Goal: Transaction & Acquisition: Subscribe to service/newsletter

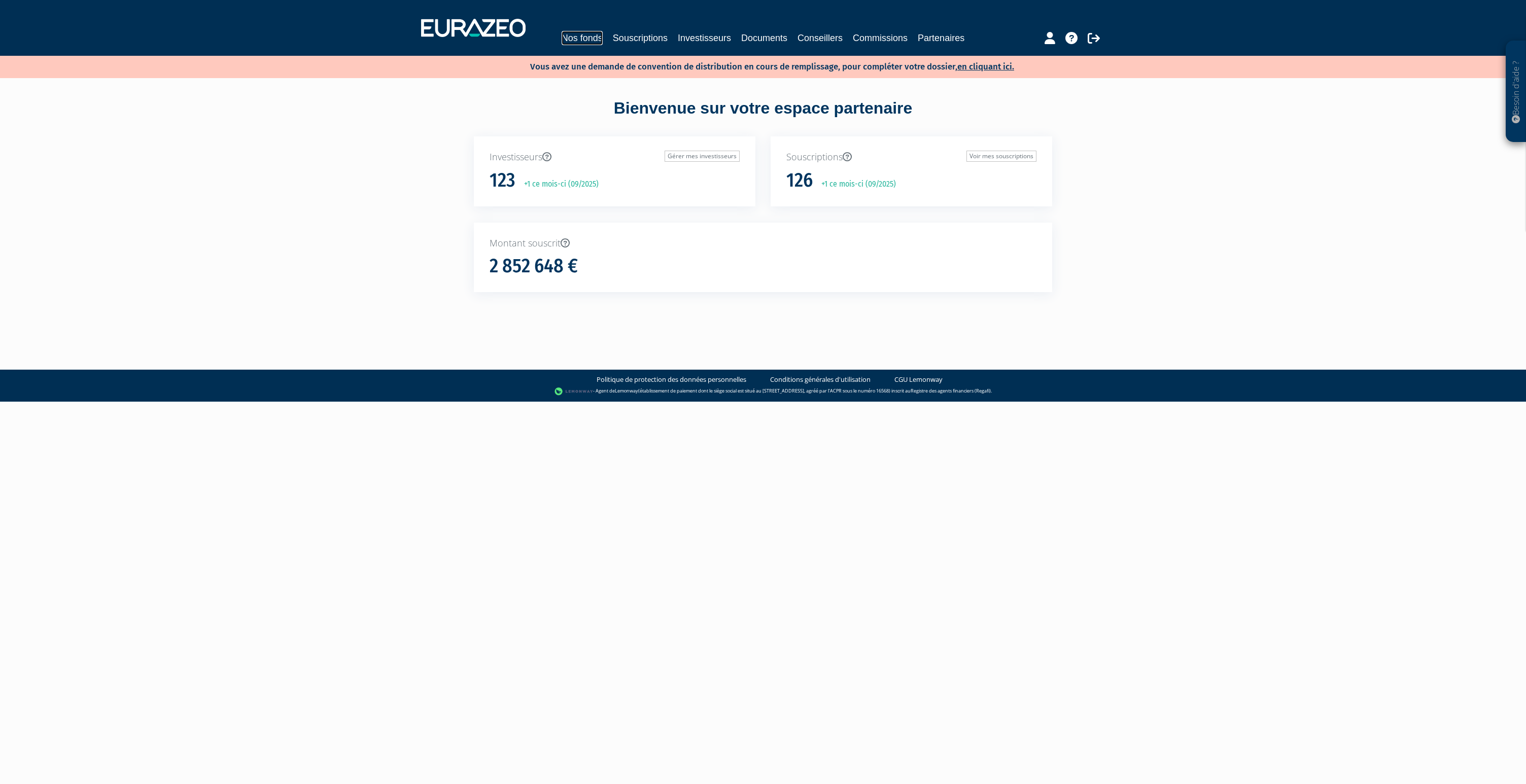
click at [585, 41] on link "Nos fonds" at bounding box center [582, 38] width 41 height 14
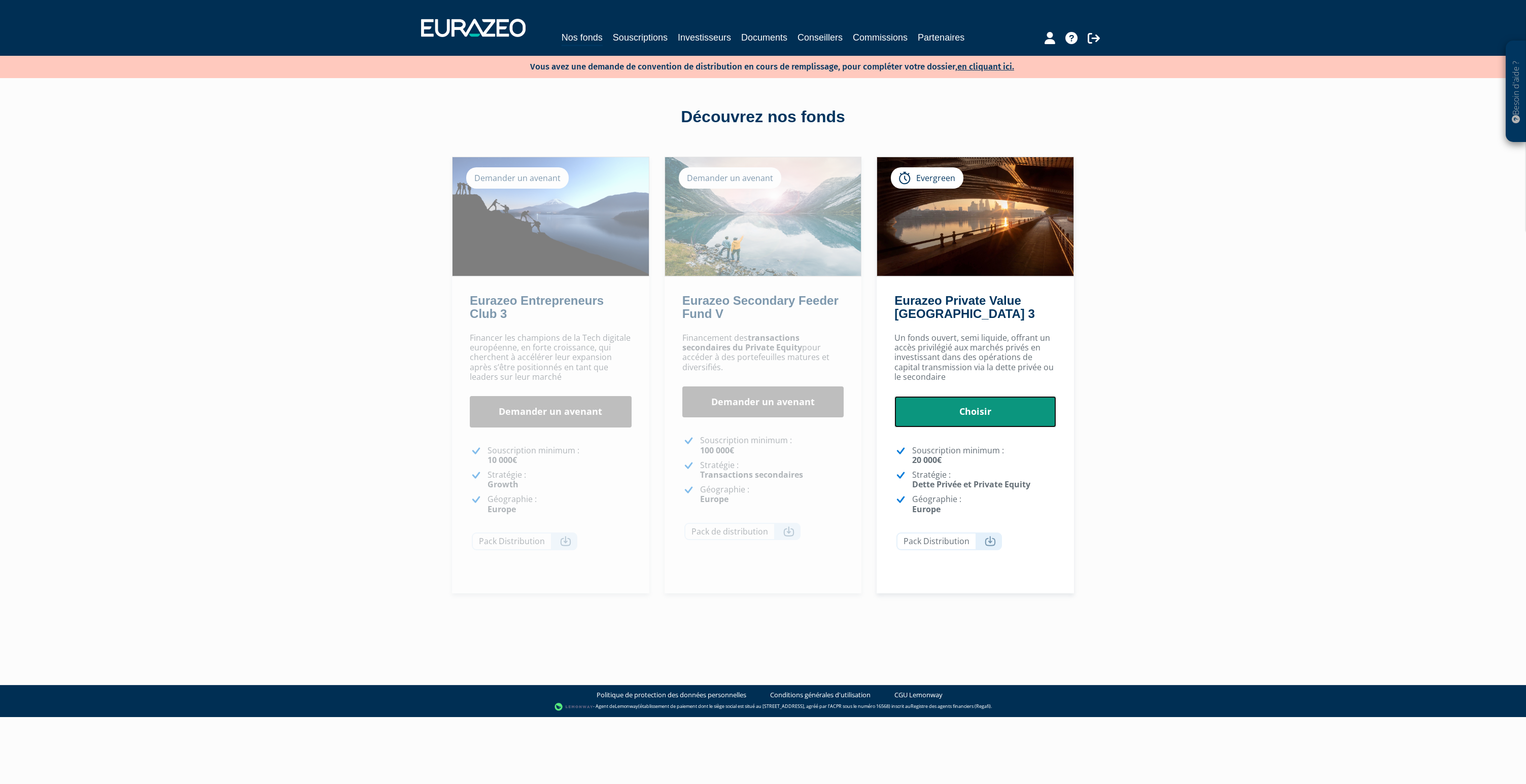
click at [970, 407] on link "Choisir" at bounding box center [975, 412] width 162 height 31
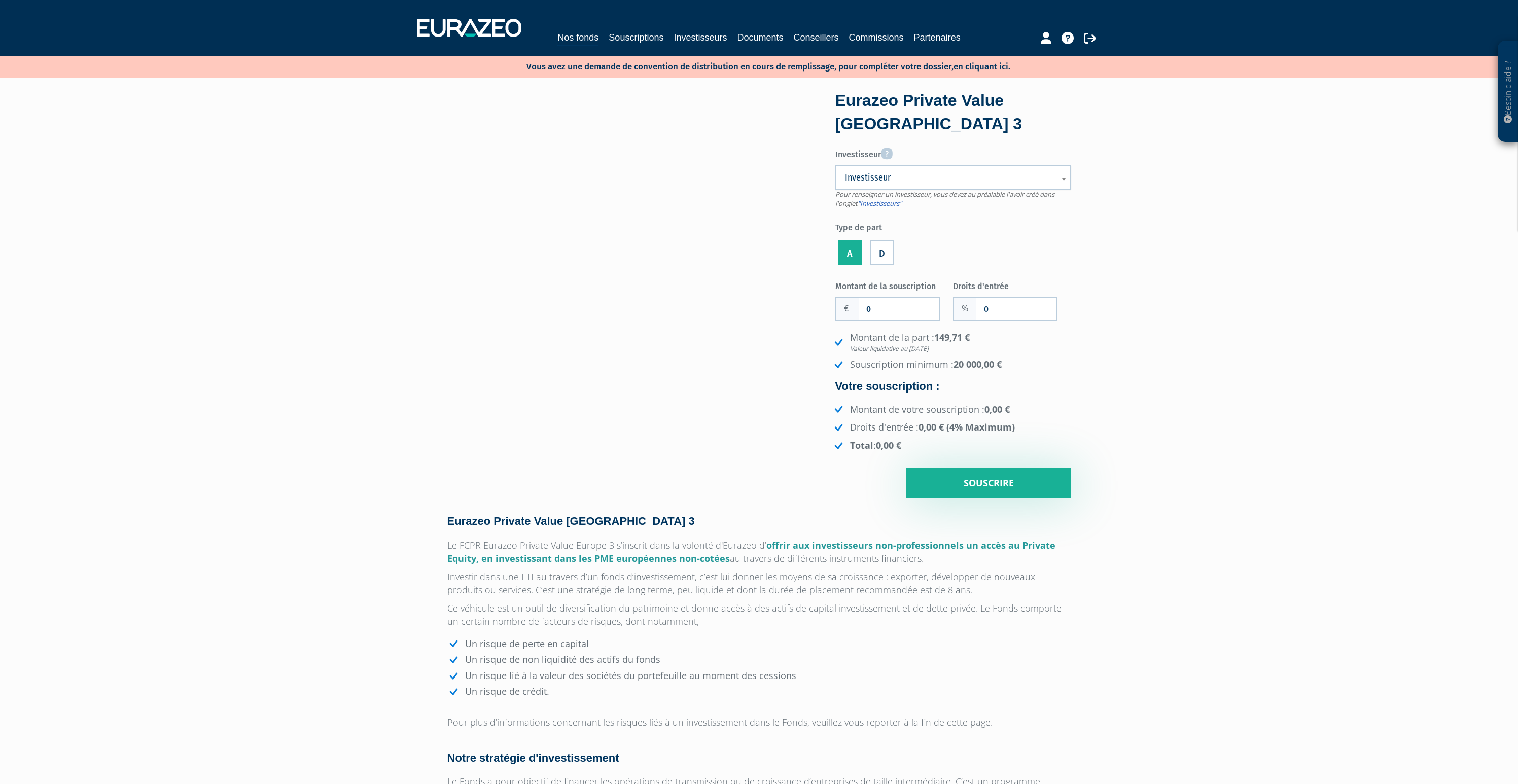
click at [924, 175] on span "Investisseur" at bounding box center [946, 177] width 203 height 12
type input "sam"
click at [925, 228] on li "Le Saout Sam uel" at bounding box center [954, 226] width 230 height 12
click at [878, 302] on input "0" at bounding box center [898, 309] width 80 height 23
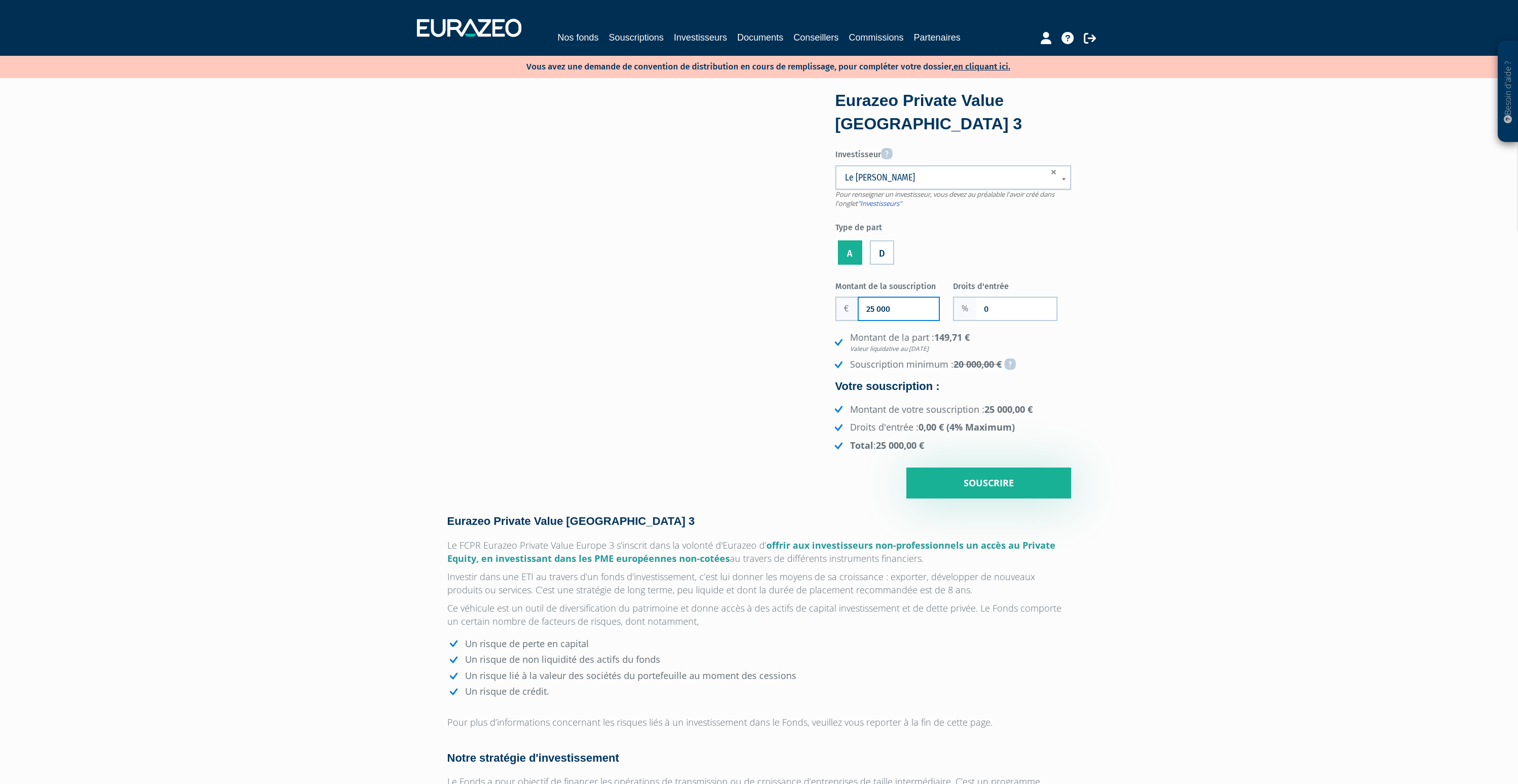
type input "25 000"
click at [1019, 484] on input "Souscrire" at bounding box center [989, 483] width 165 height 31
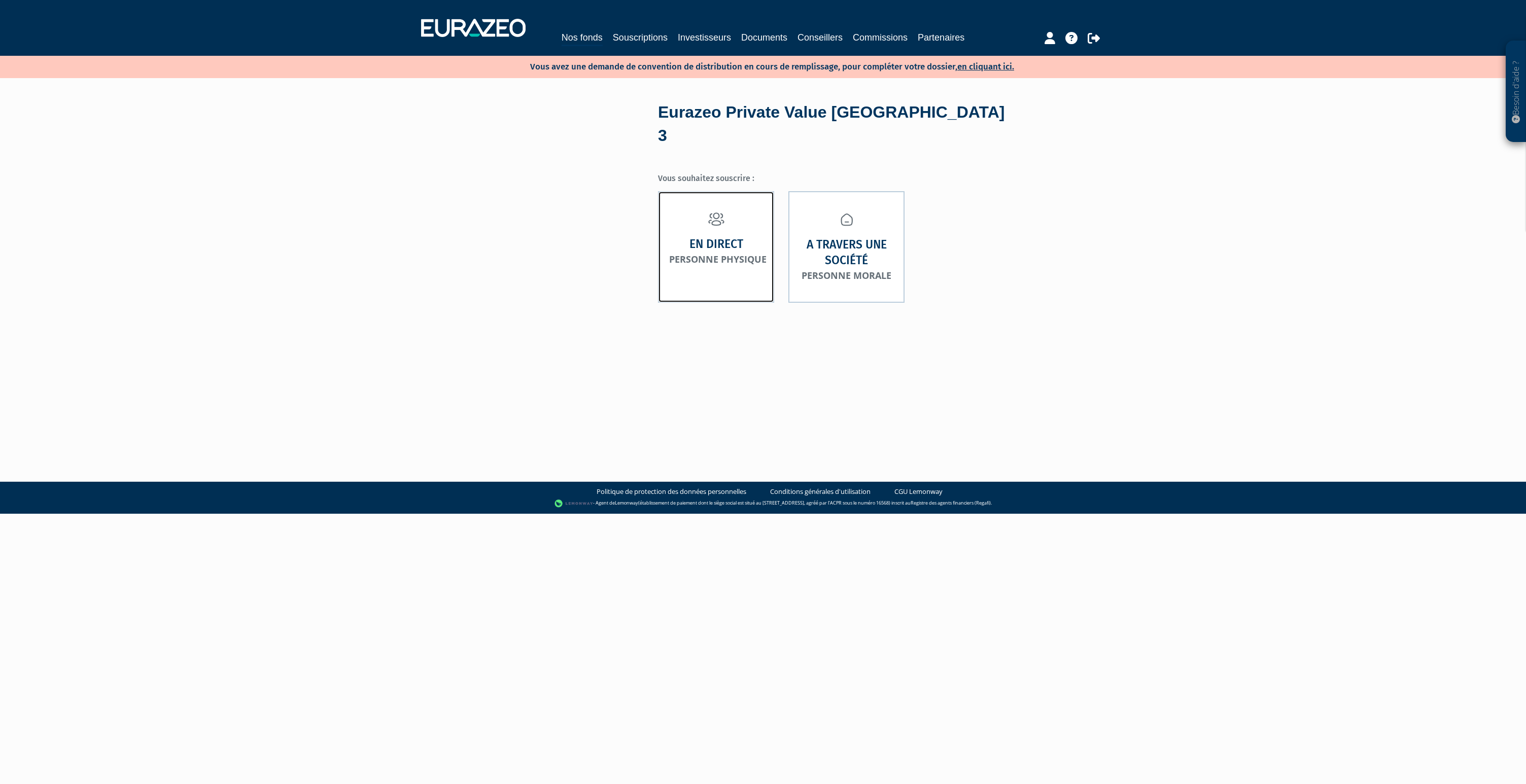
click at [720, 236] on strong "En direct" at bounding box center [716, 244] width 54 height 16
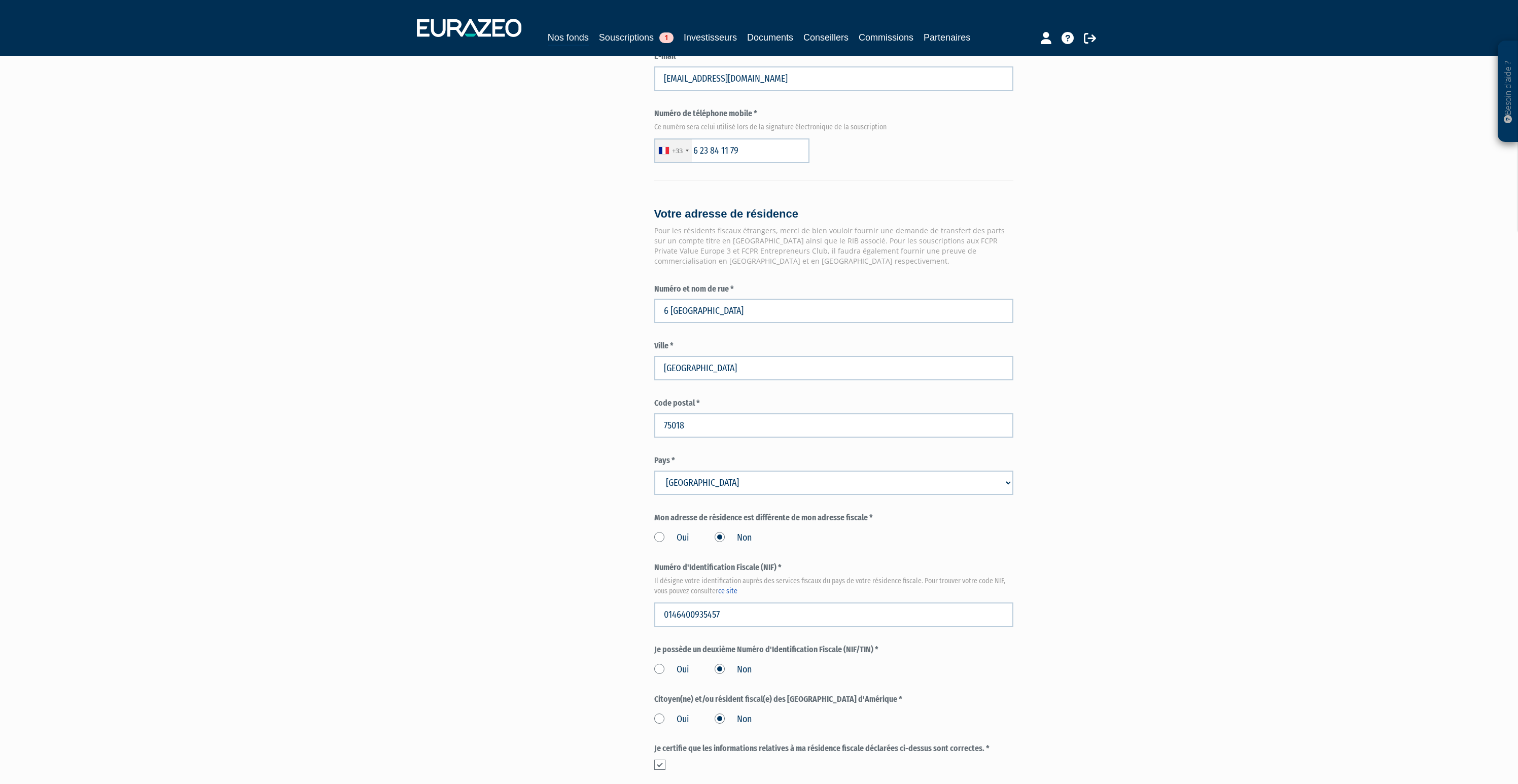
scroll to position [795, 0]
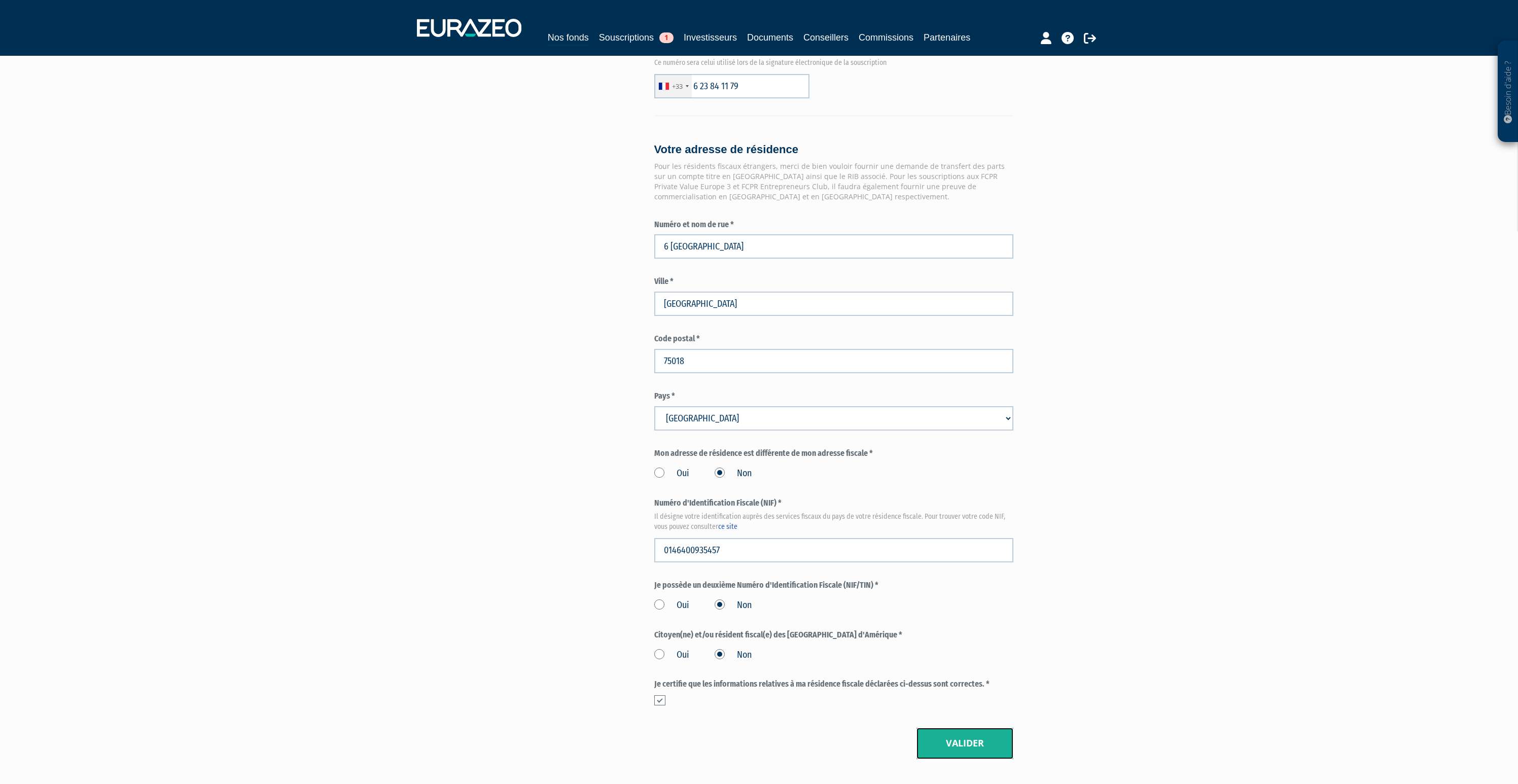
click at [967, 728] on button "Valider" at bounding box center [965, 743] width 97 height 31
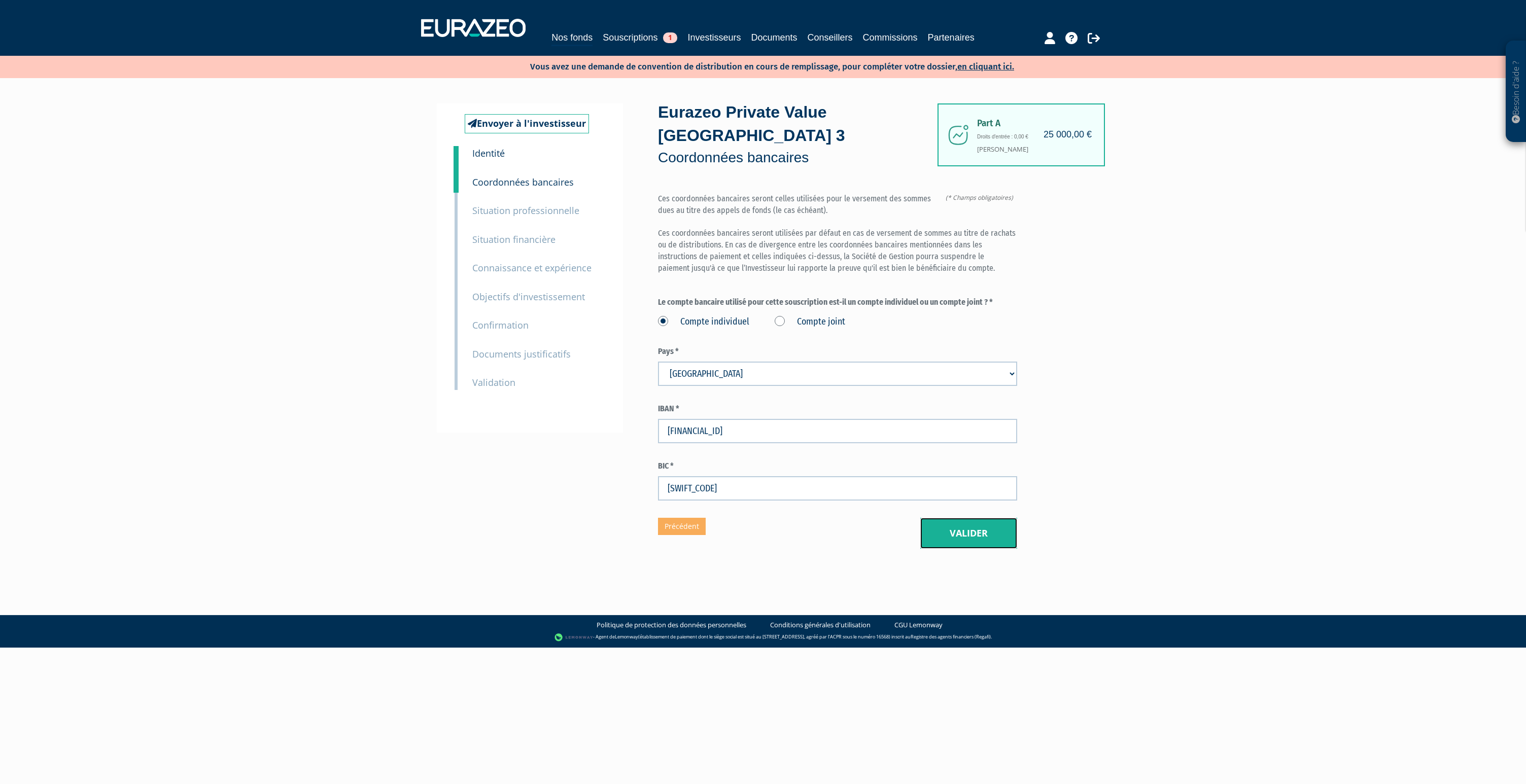
click at [938, 518] on button "Valider" at bounding box center [969, 533] width 97 height 31
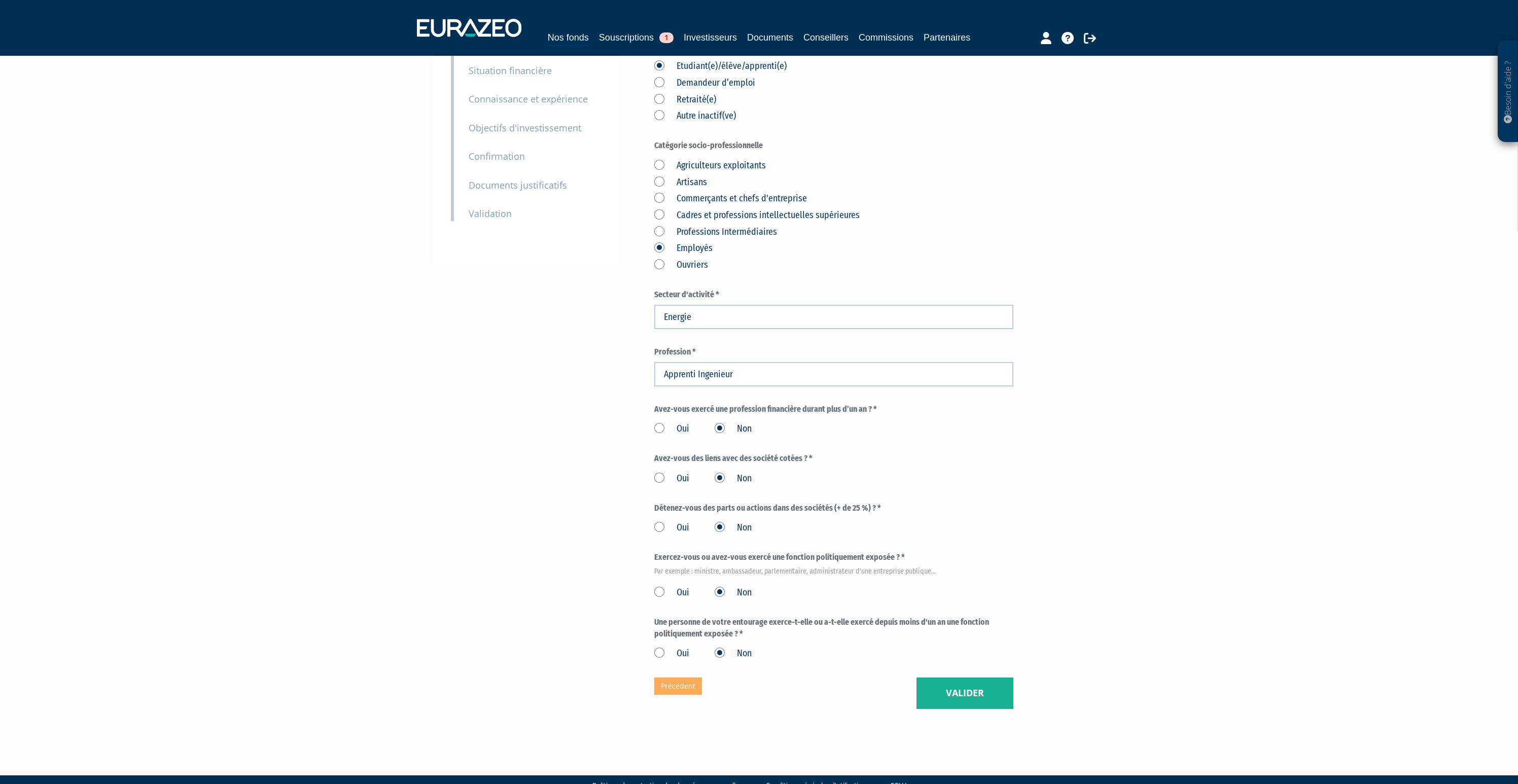
scroll to position [169, 0]
click at [948, 677] on button "Valider" at bounding box center [965, 693] width 97 height 31
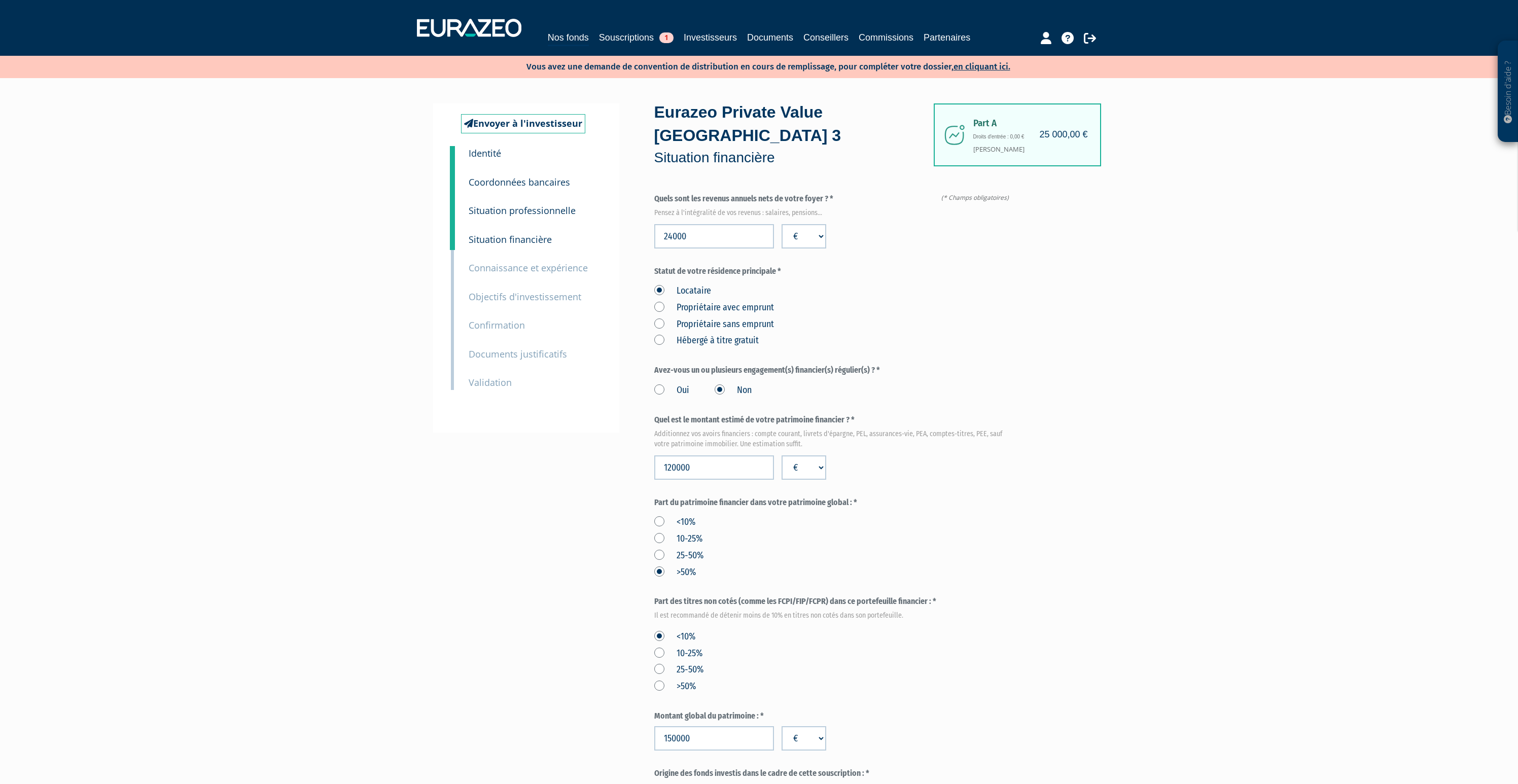
scroll to position [254, 0]
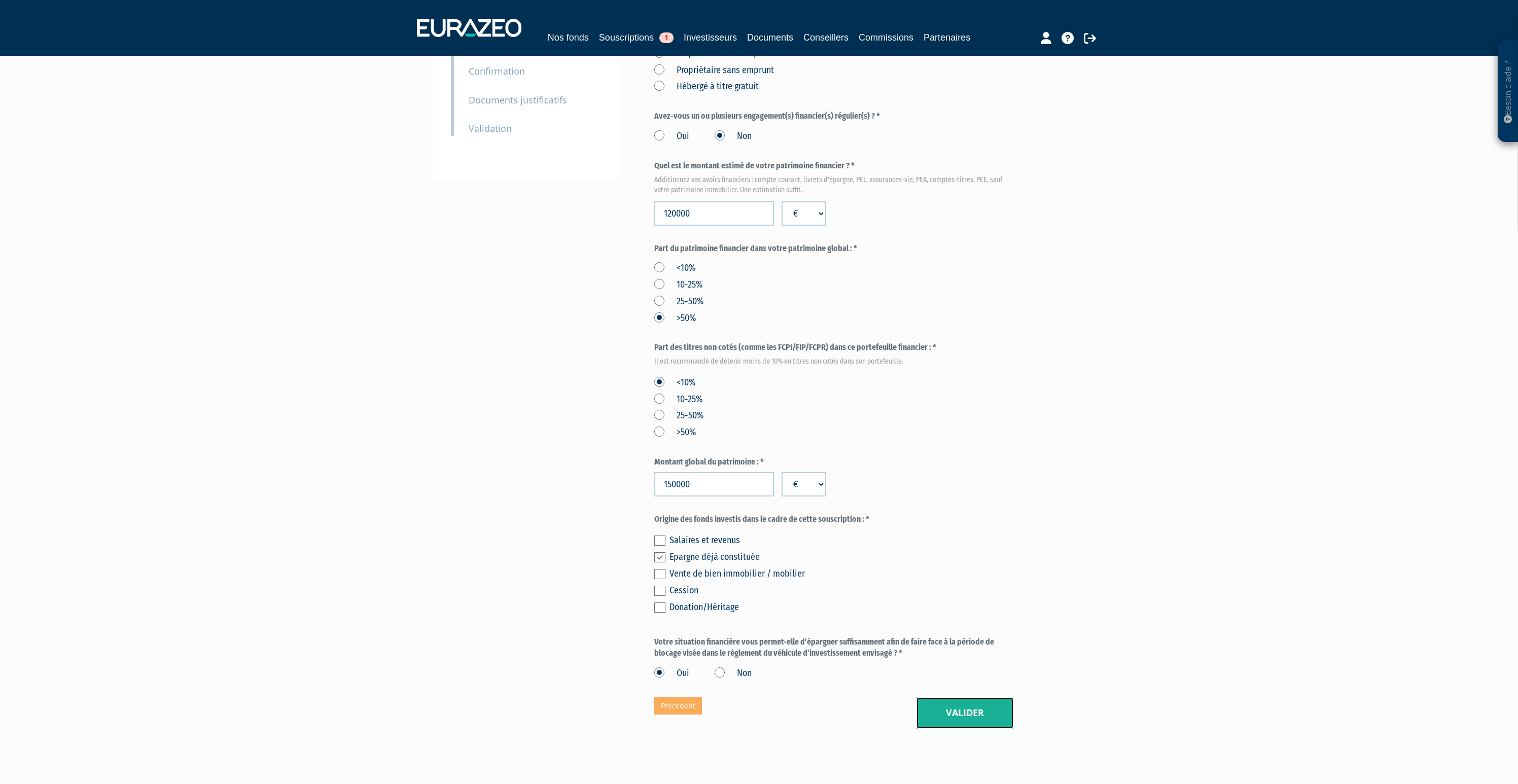
click at [971, 698] on button "Valider" at bounding box center [965, 713] width 97 height 31
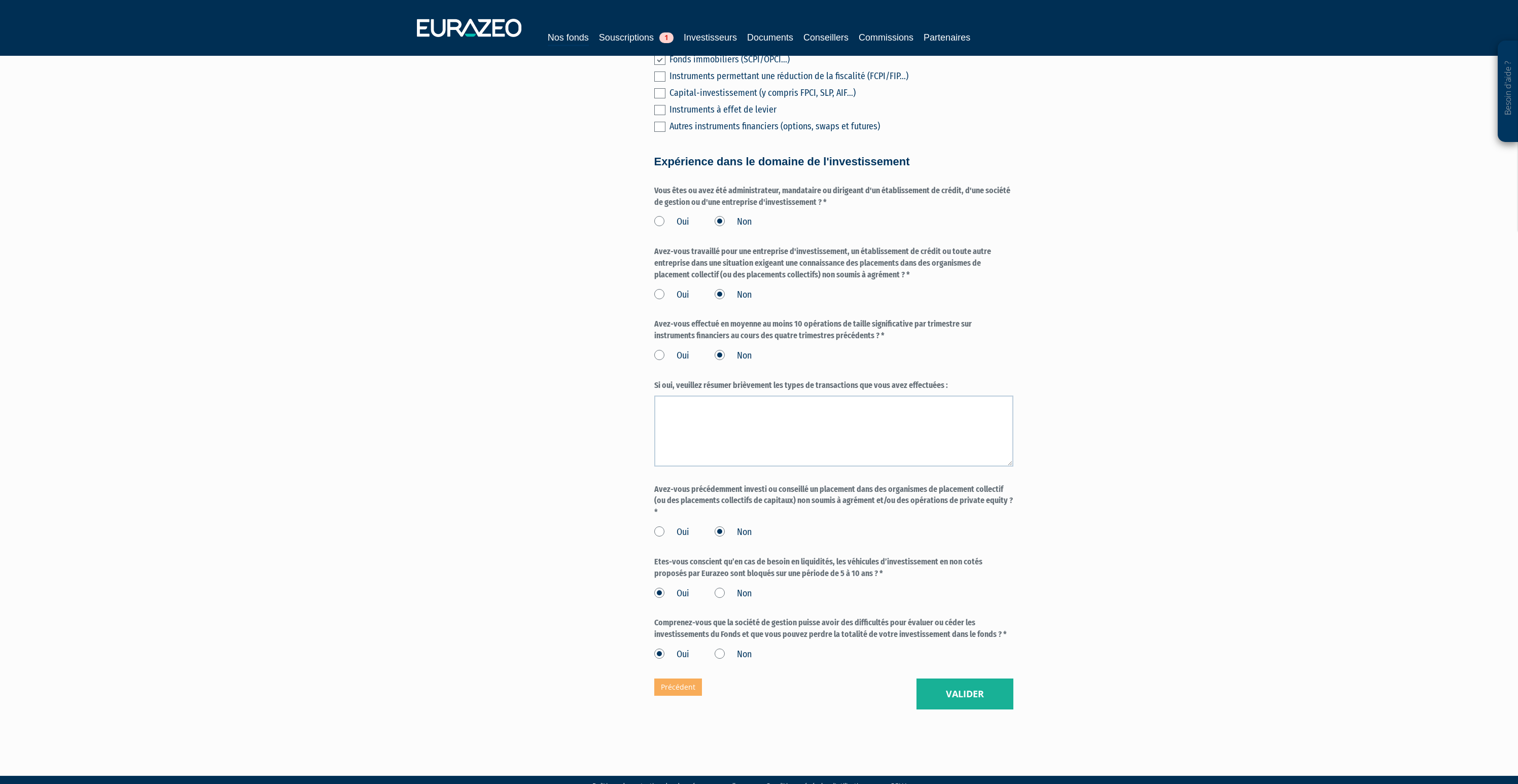
scroll to position [522, 0]
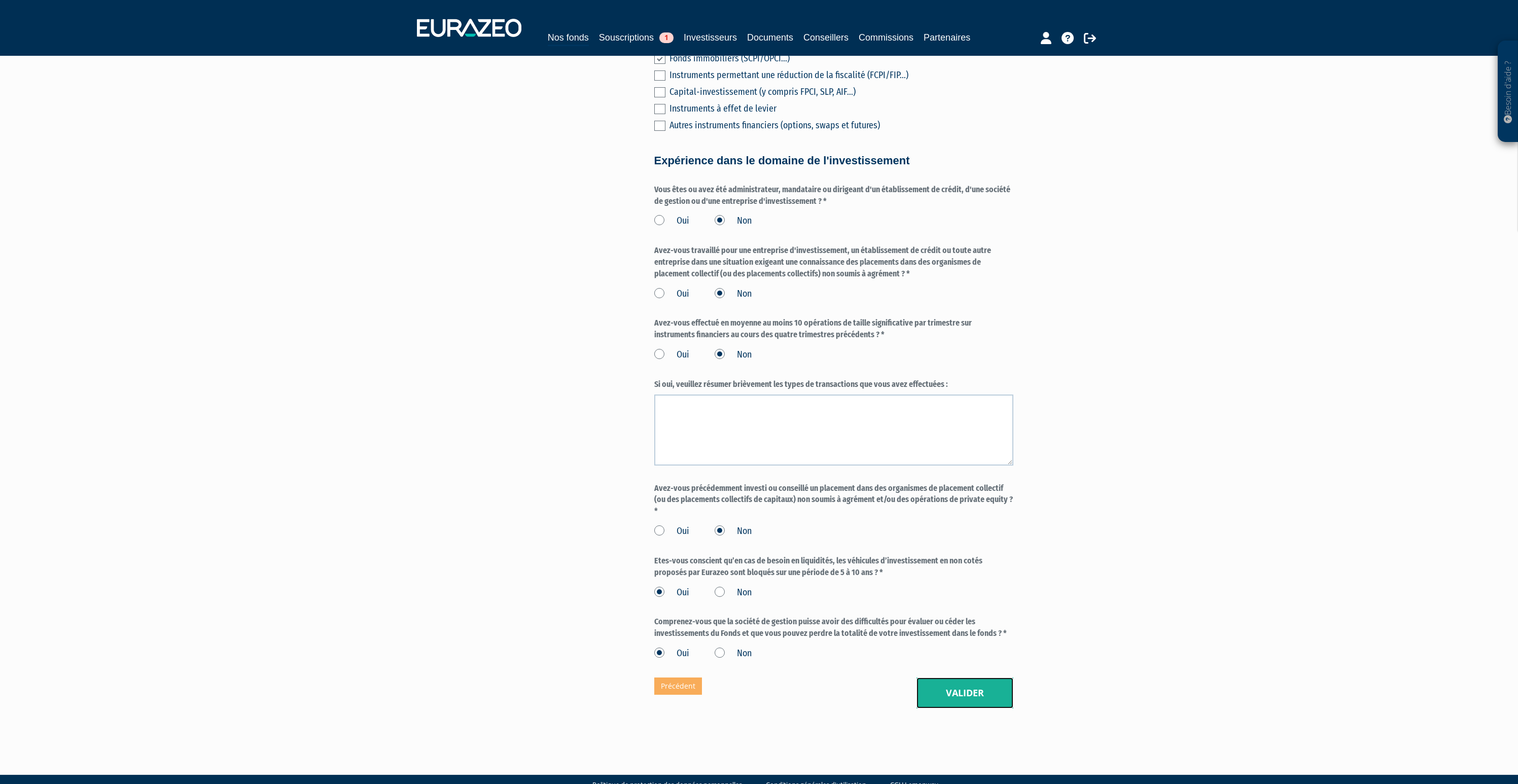
click at [962, 680] on button "Valider" at bounding box center [965, 693] width 97 height 31
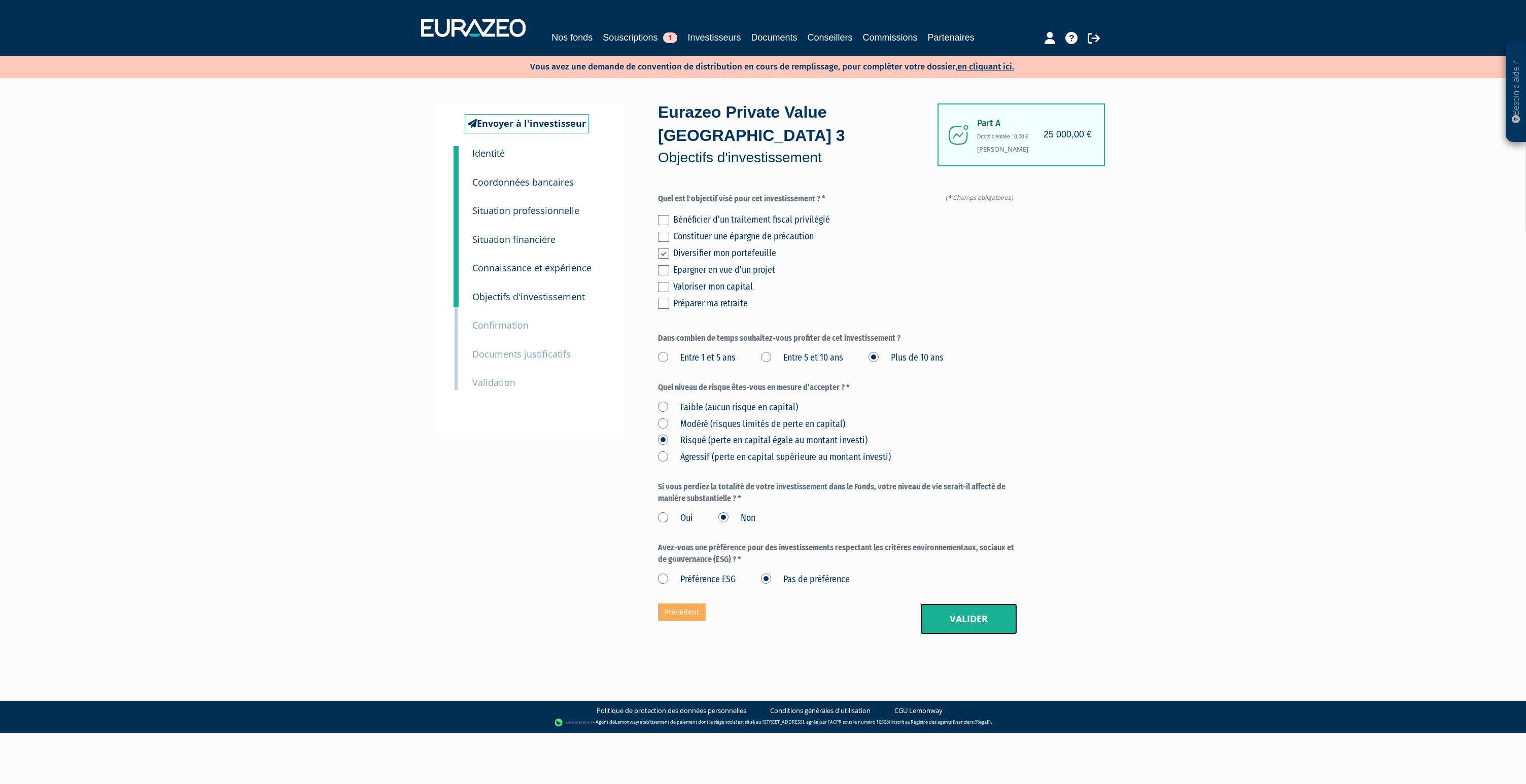
click at [928, 603] on button "Valider" at bounding box center [969, 619] width 97 height 31
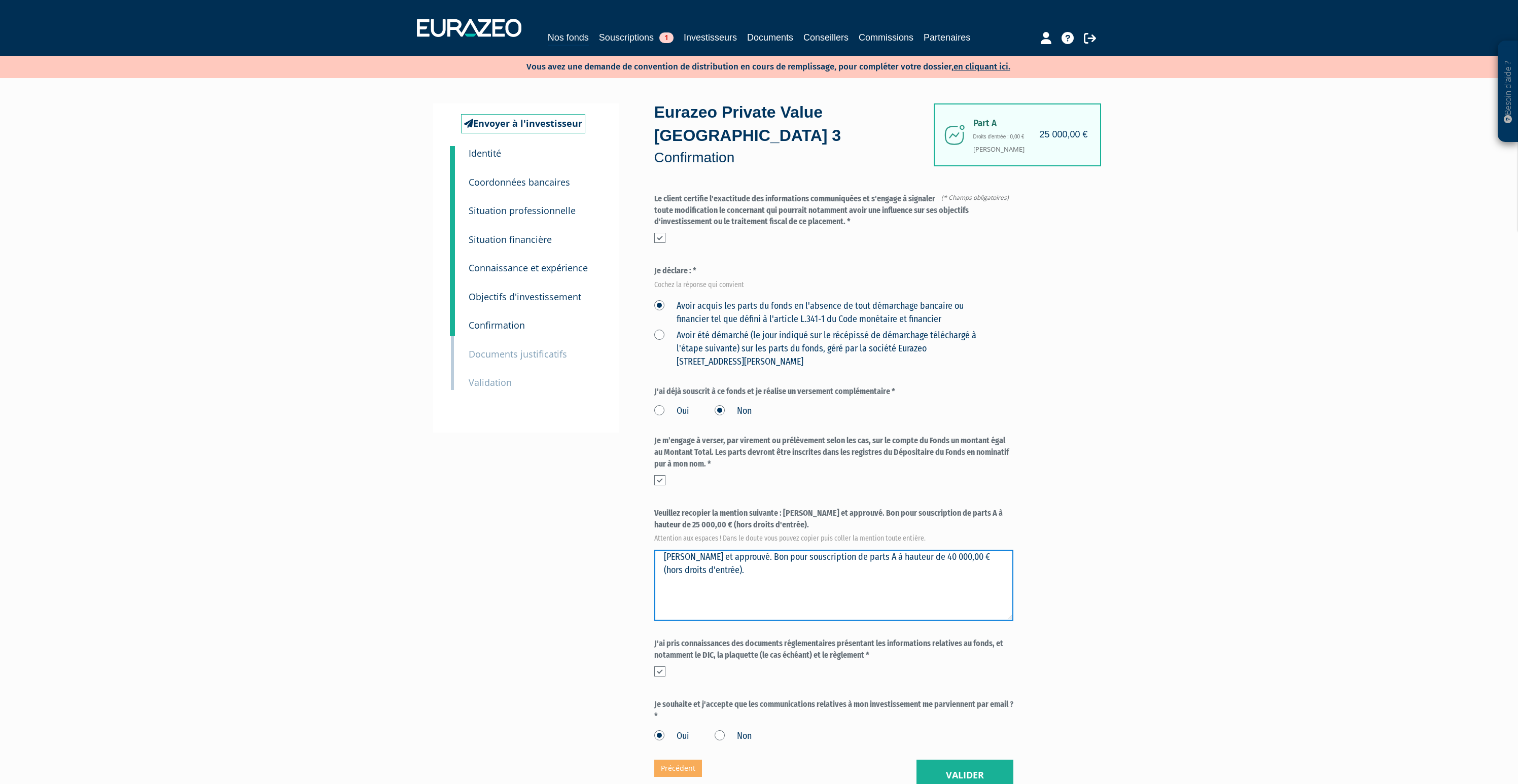
drag, startPoint x: 819, startPoint y: 531, endPoint x: 657, endPoint y: 530, distance: 162.0
click at [657, 550] on textarea "[PERSON_NAME] et approuvé. Bon pour souscription de parts A à hauteur de 40 000…" at bounding box center [834, 585] width 359 height 71
click at [720, 550] on textarea "[PERSON_NAME] et approuvé. Bon pour souscription de parts A à hauteur de 40 000…" at bounding box center [834, 585] width 359 height 71
type textarea "[PERSON_NAME] et approuvé. Bon pour souscription de parts A à hauteur de 40 000…"
click at [936, 507] on label "Veuillez recopier la mention suivante : Lu et approuvé. Bon pour souscription d…" at bounding box center [834, 524] width 359 height 34
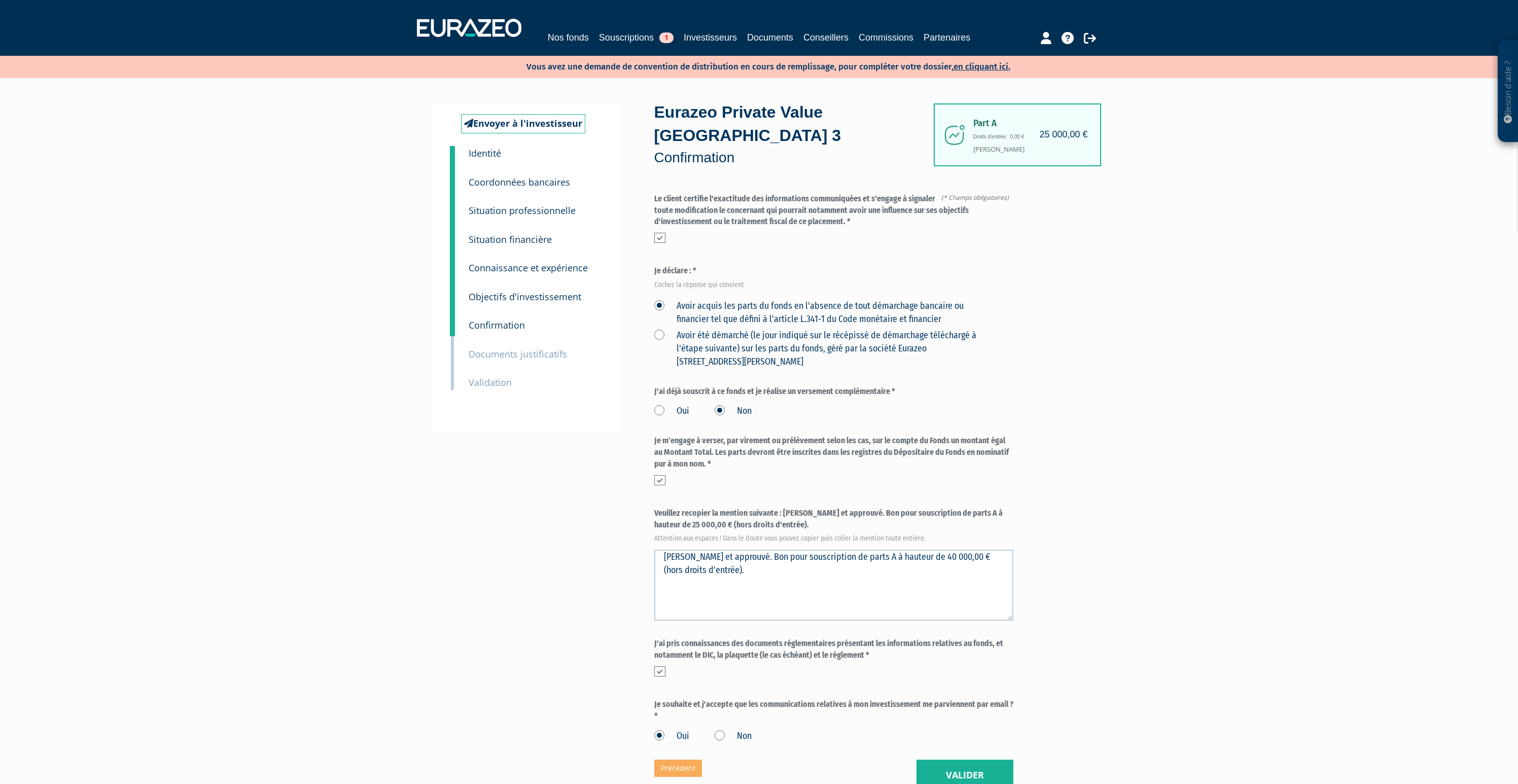
scroll to position [2, 0]
click at [986, 757] on button "Valider" at bounding box center [965, 773] width 97 height 31
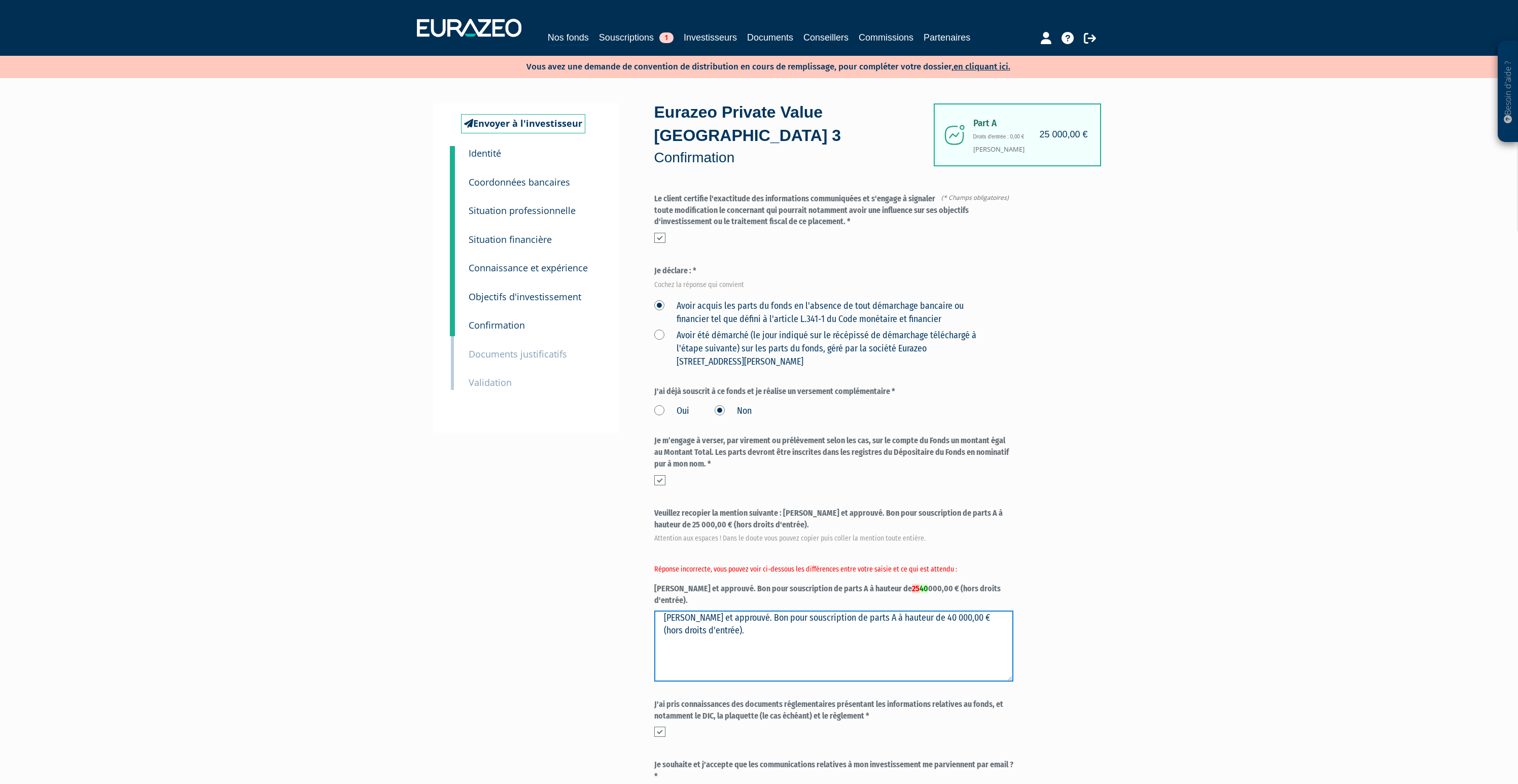
drag, startPoint x: 740, startPoint y: 584, endPoint x: 606, endPoint y: 567, distance: 135.1
click at [606, 567] on div "Envoyer à l'investisseur 1 Identité 2 Coordonnées bancaires 3 Situation profess…" at bounding box center [759, 477] width 637 height 748
click at [903, 609] on textarea "Lu et approuvé. Bon pour souscription de parts A à hauteur de 40 000,00 € (hors…" at bounding box center [834, 644] width 359 height 71
type textarea "Lu et approuvé. Bon pour souscription de parts A à hauteur de 25 000,00 € (hors…"
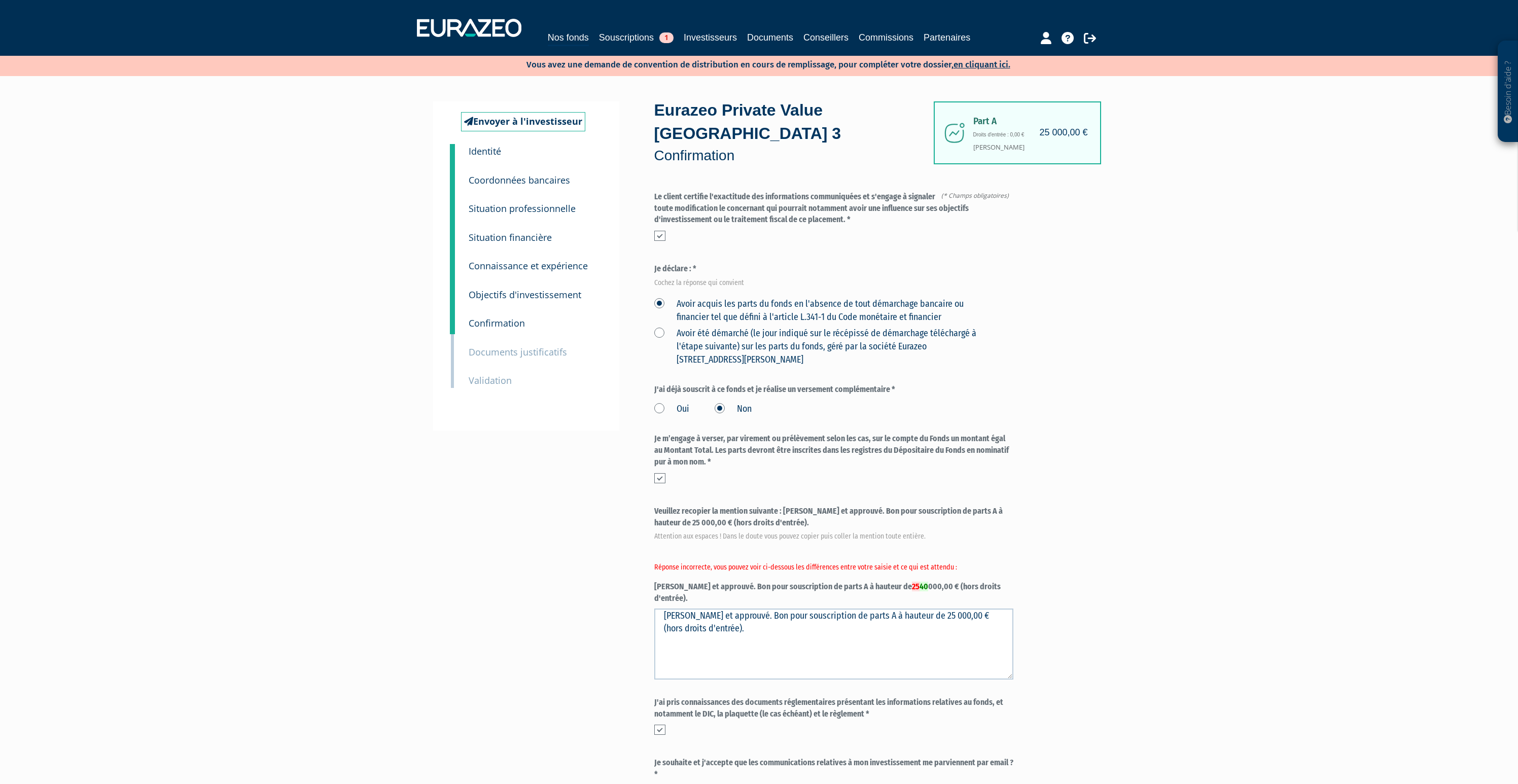
click at [1160, 529] on div "Besoin d'aide ? × J'ai besoin d'aide Si vous avez une question à propos du fonc…" at bounding box center [759, 437] width 1518 height 878
click at [932, 609] on textarea "Lu et approuvé. Bon pour souscription de parts A à hauteur de 40 000,00 € (hors…" at bounding box center [834, 644] width 359 height 71
click at [875, 609] on textarea "Lu et approuvé. Bon pour souscription de parts A à hauteur de 40 000,00 € (hors…" at bounding box center [834, 644] width 359 height 71
click at [662, 609] on textarea "Lu et approuvé. Bon pour souscription de parts A à hauteur de 40 000,00 € (hors…" at bounding box center [834, 644] width 359 height 71
drag, startPoint x: 664, startPoint y: 580, endPoint x: 658, endPoint y: 580, distance: 6.0
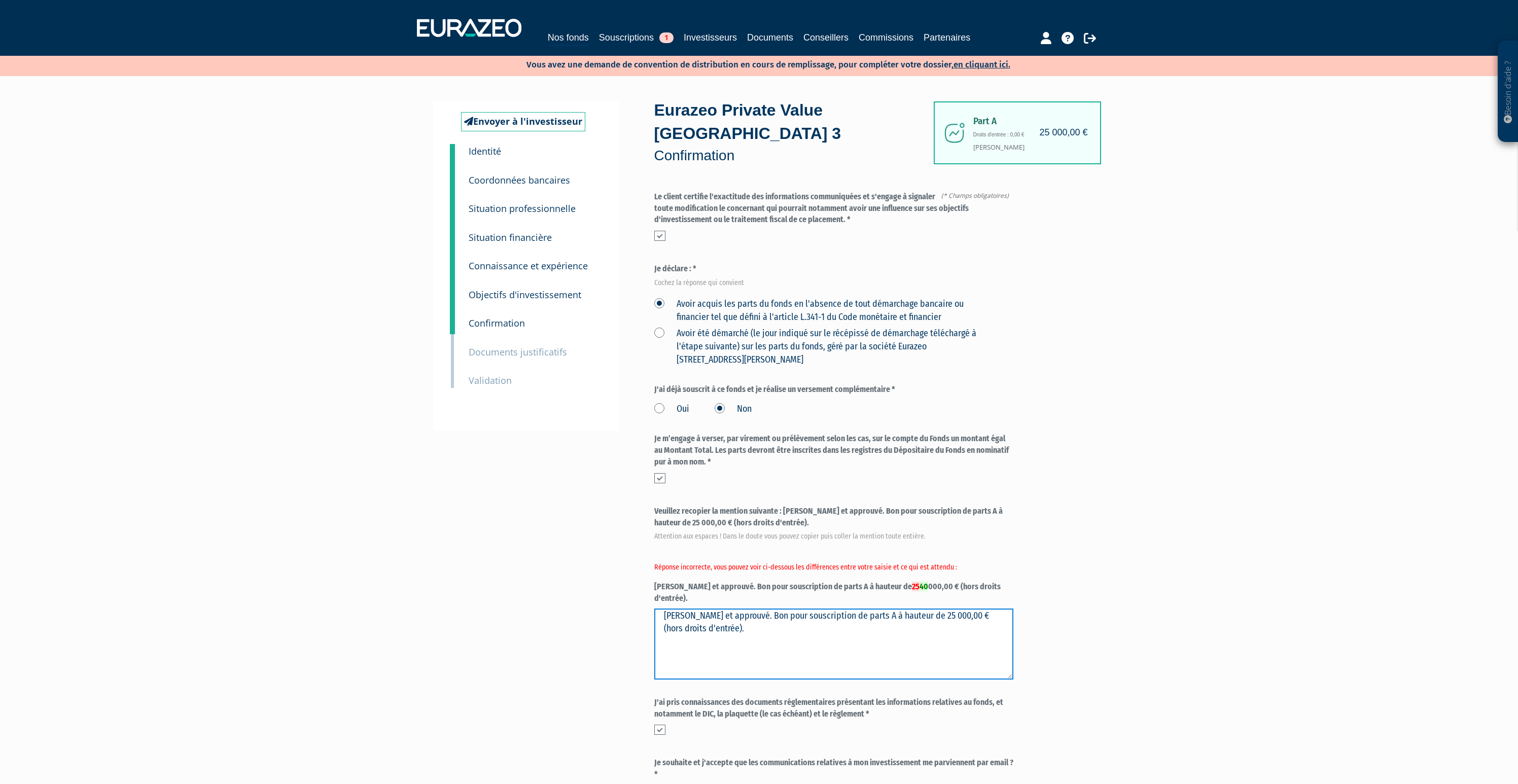
click at [658, 609] on textarea "Lu et approuvé. Bon pour souscription de parts A à hauteur de 40 000,00 € (hors…" at bounding box center [834, 644] width 359 height 71
click at [1270, 557] on div "Besoin d'aide ? × J'ai besoin d'aide Si vous avez une question à propos du fonc…" at bounding box center [759, 437] width 1518 height 878
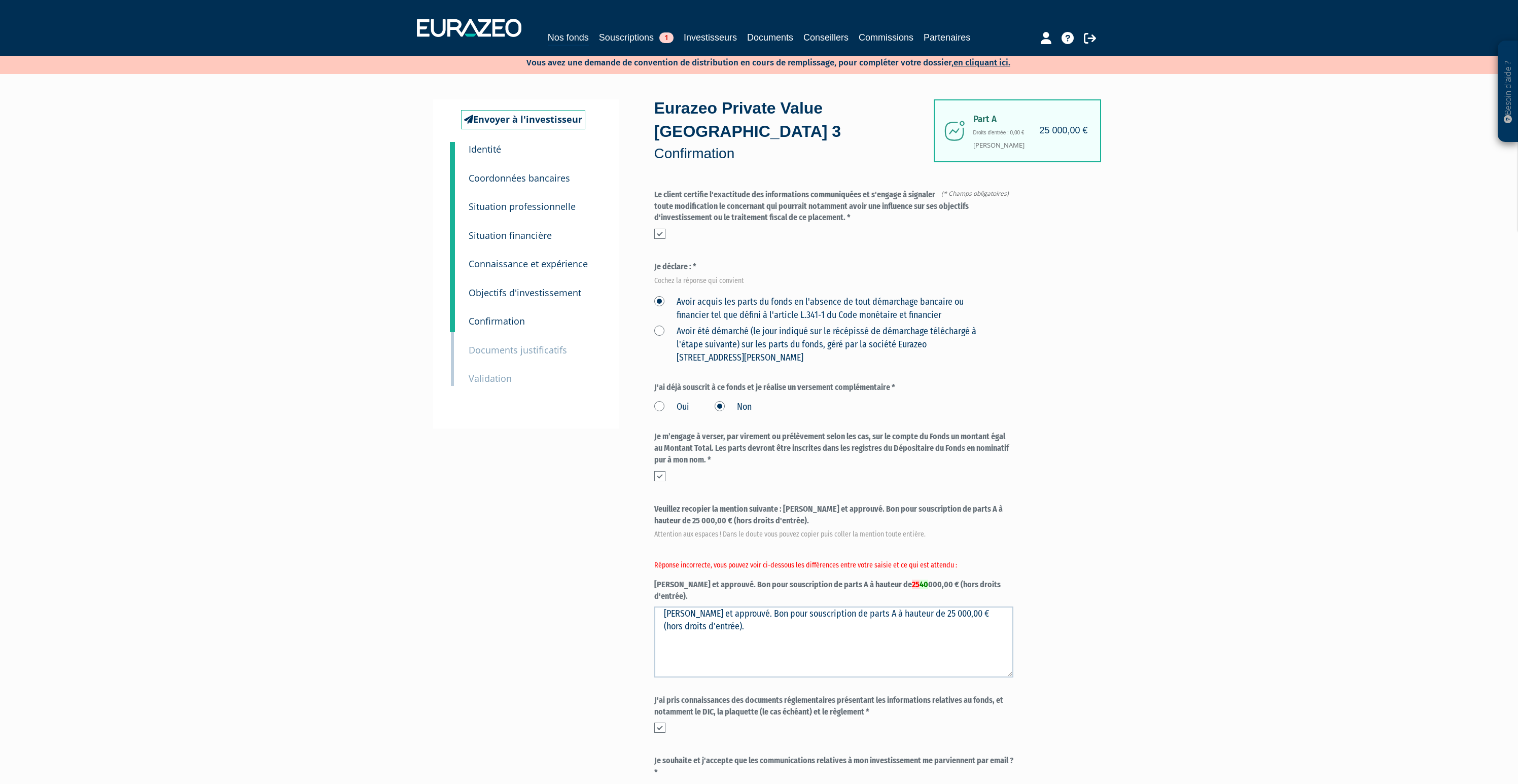
scroll to position [131, 0]
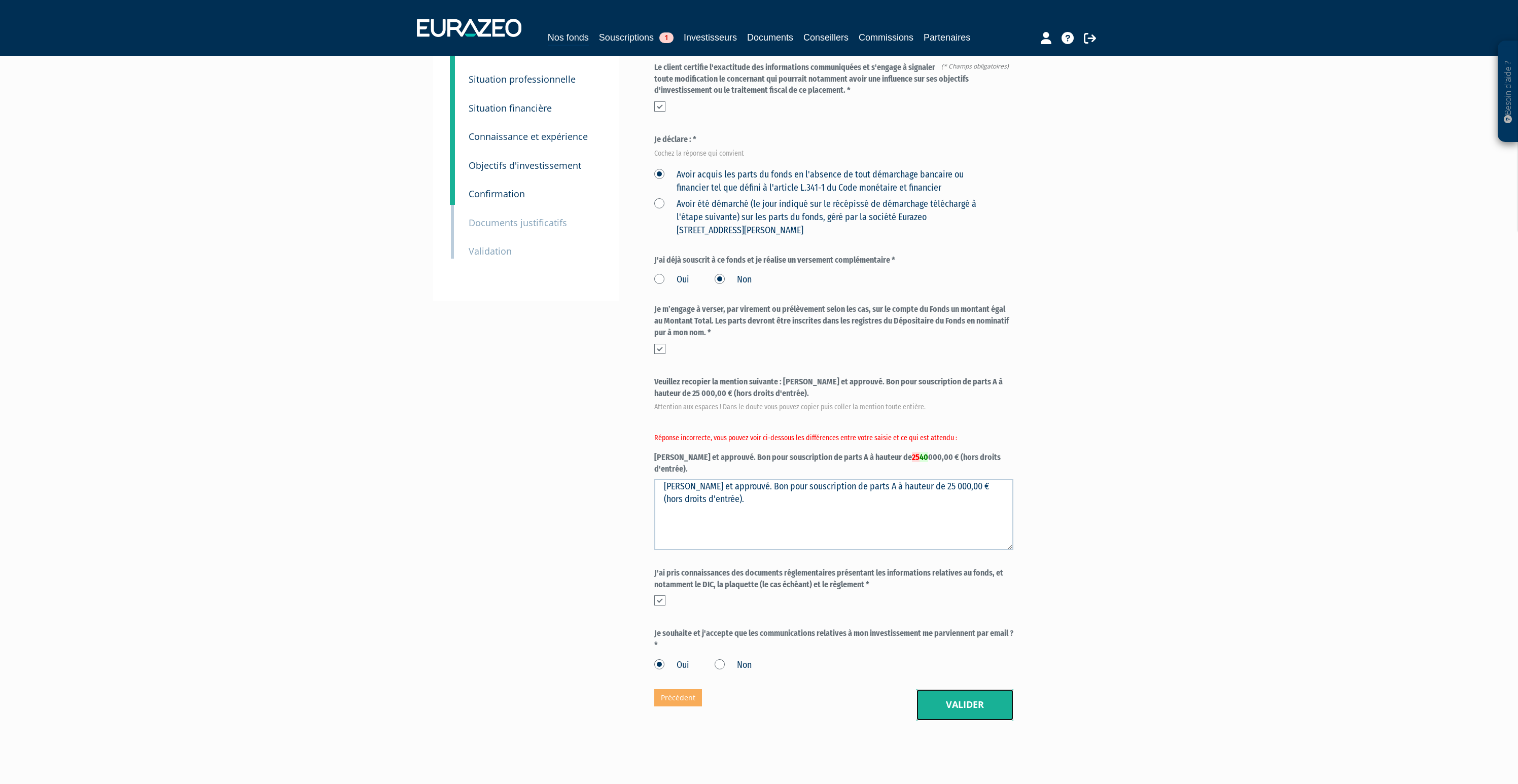
click at [1002, 689] on button "Valider" at bounding box center [965, 705] width 97 height 31
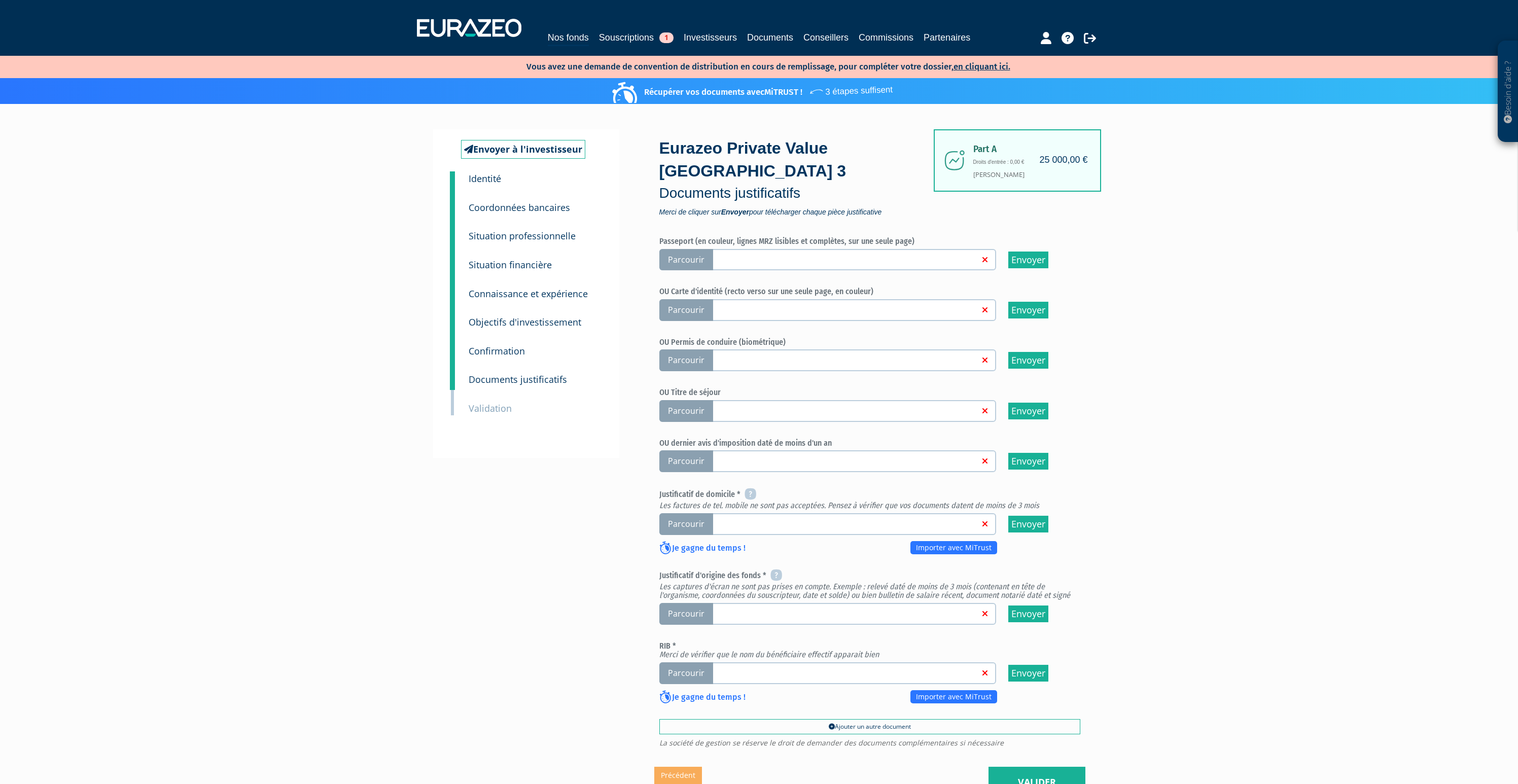
click at [695, 299] on span "Parcourir" at bounding box center [686, 310] width 54 height 22
click at [0, 0] on input "Parcourir" at bounding box center [0, 0] width 0 height 0
click at [681, 513] on span "Parcourir" at bounding box center [686, 524] width 54 height 22
click at [0, 0] on input "Parcourir" at bounding box center [0, 0] width 0 height 0
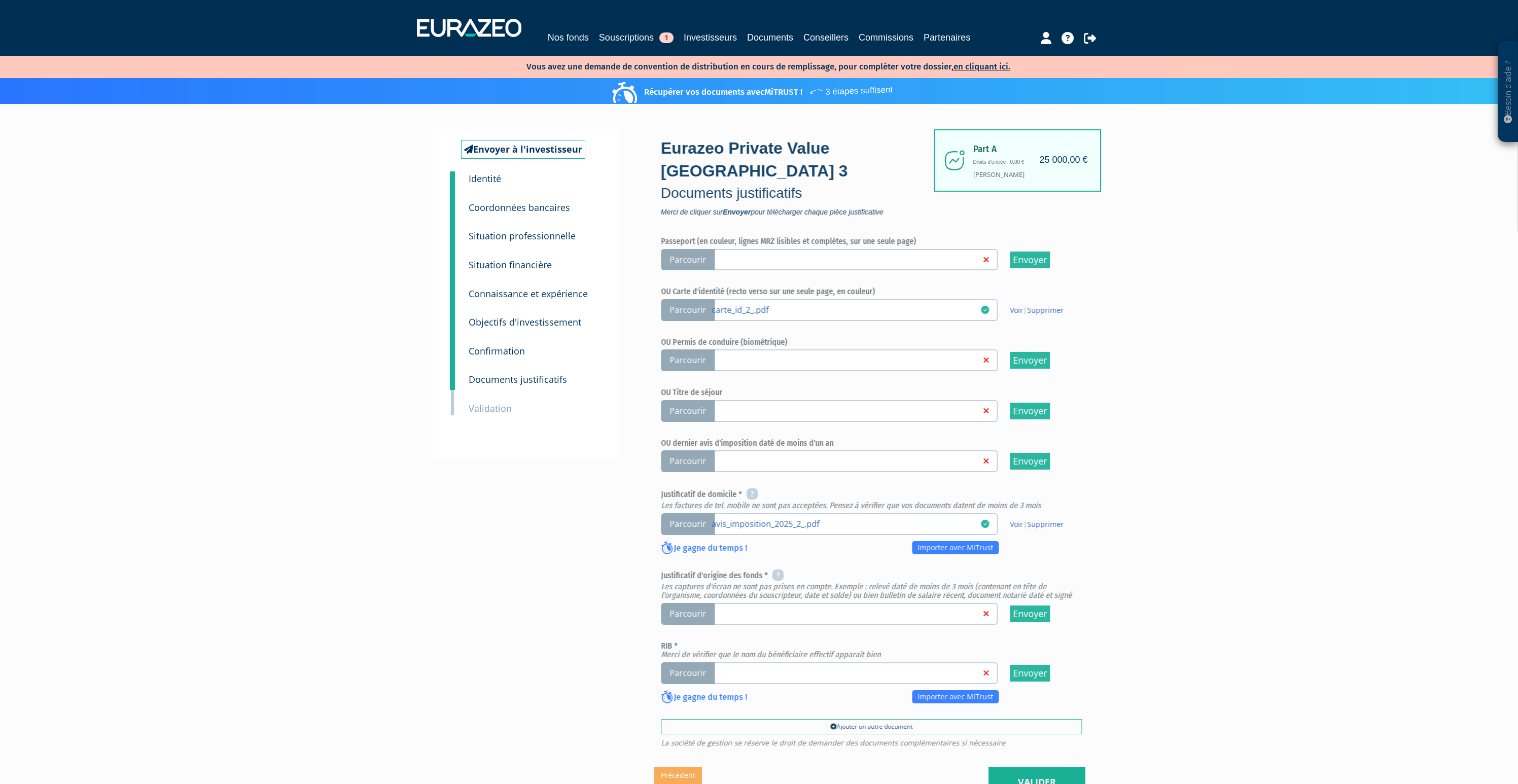
click at [681, 603] on span "Parcourir" at bounding box center [686, 613] width 54 height 22
click at [0, 0] on input "Parcourir" at bounding box center [0, 0] width 0 height 0
click at [689, 662] on span "Parcourir" at bounding box center [686, 673] width 54 height 22
click at [0, 0] on input "Parcourir" at bounding box center [0, 0] width 0 height 0
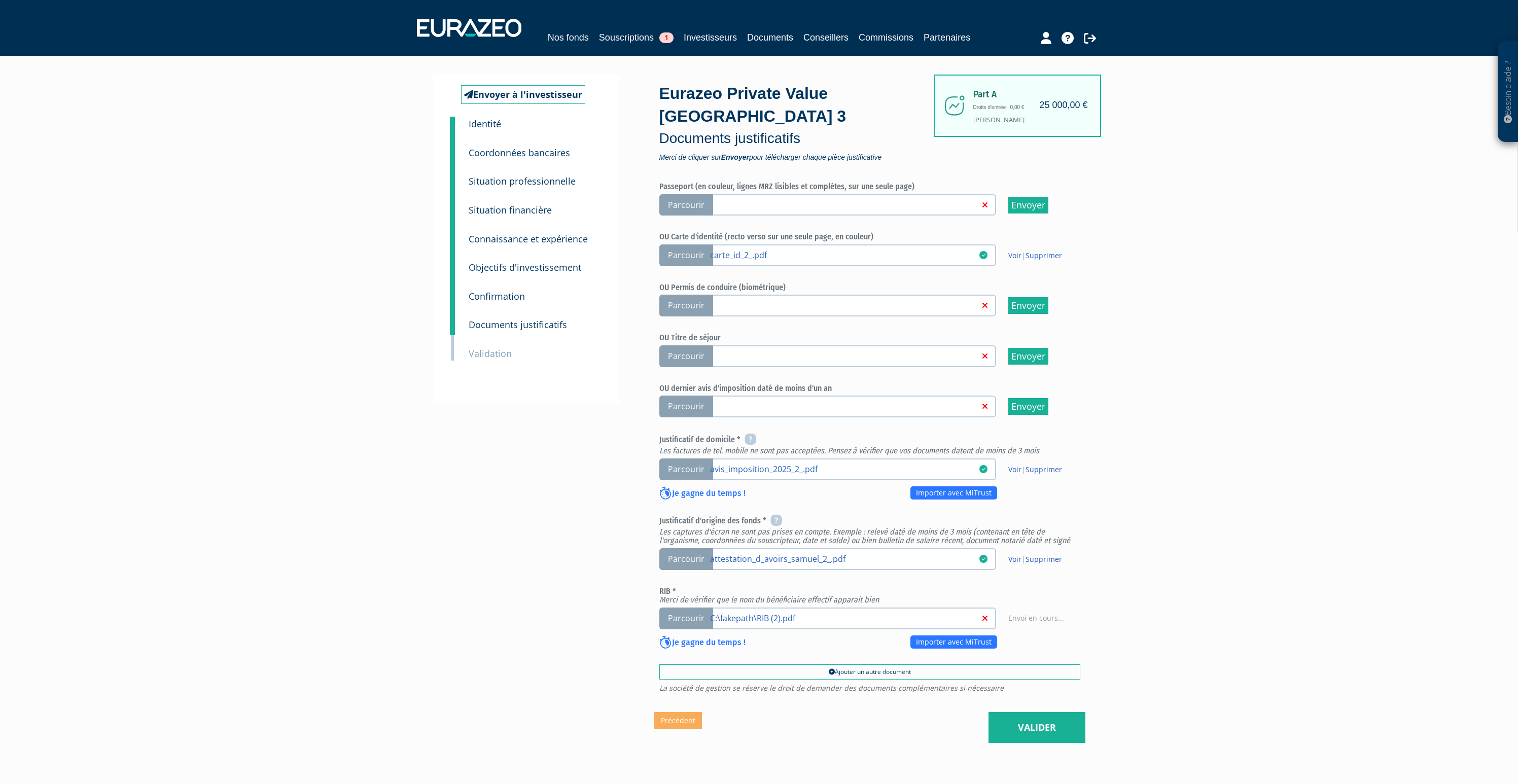
scroll to position [89, 0]
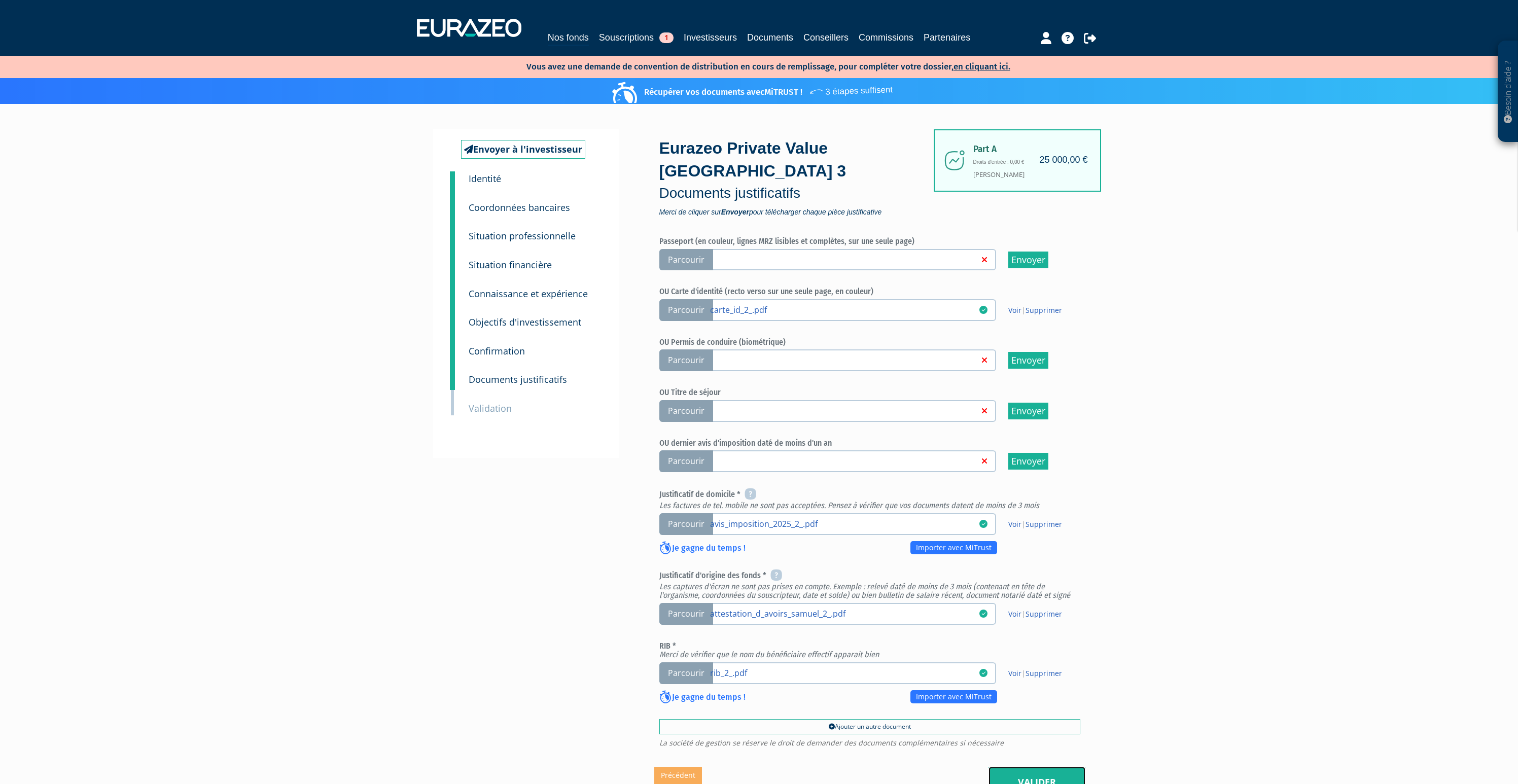
click at [1047, 767] on link "Valider" at bounding box center [1037, 782] width 97 height 31
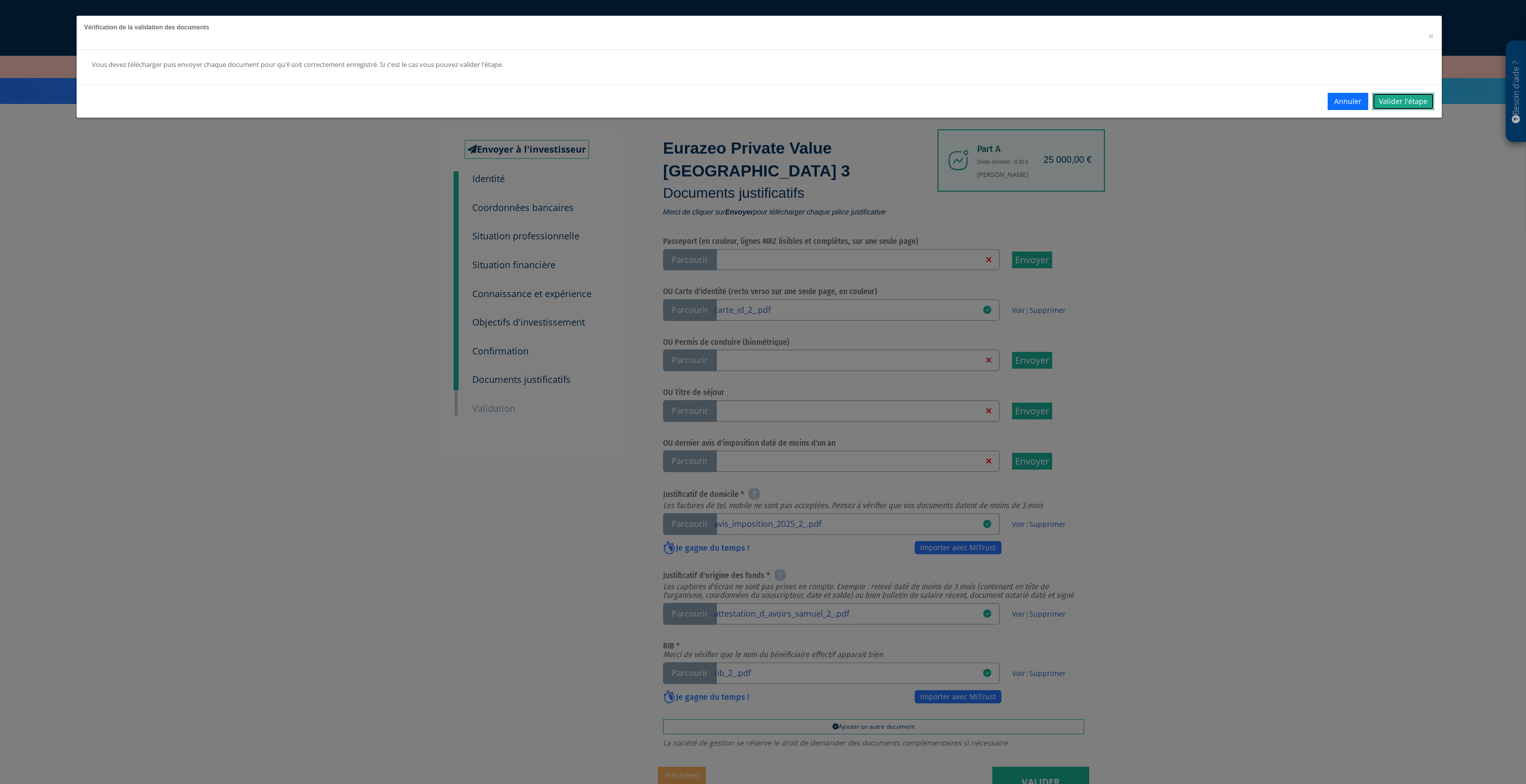
click at [1400, 102] on link "Valider l'étape" at bounding box center [1403, 101] width 62 height 17
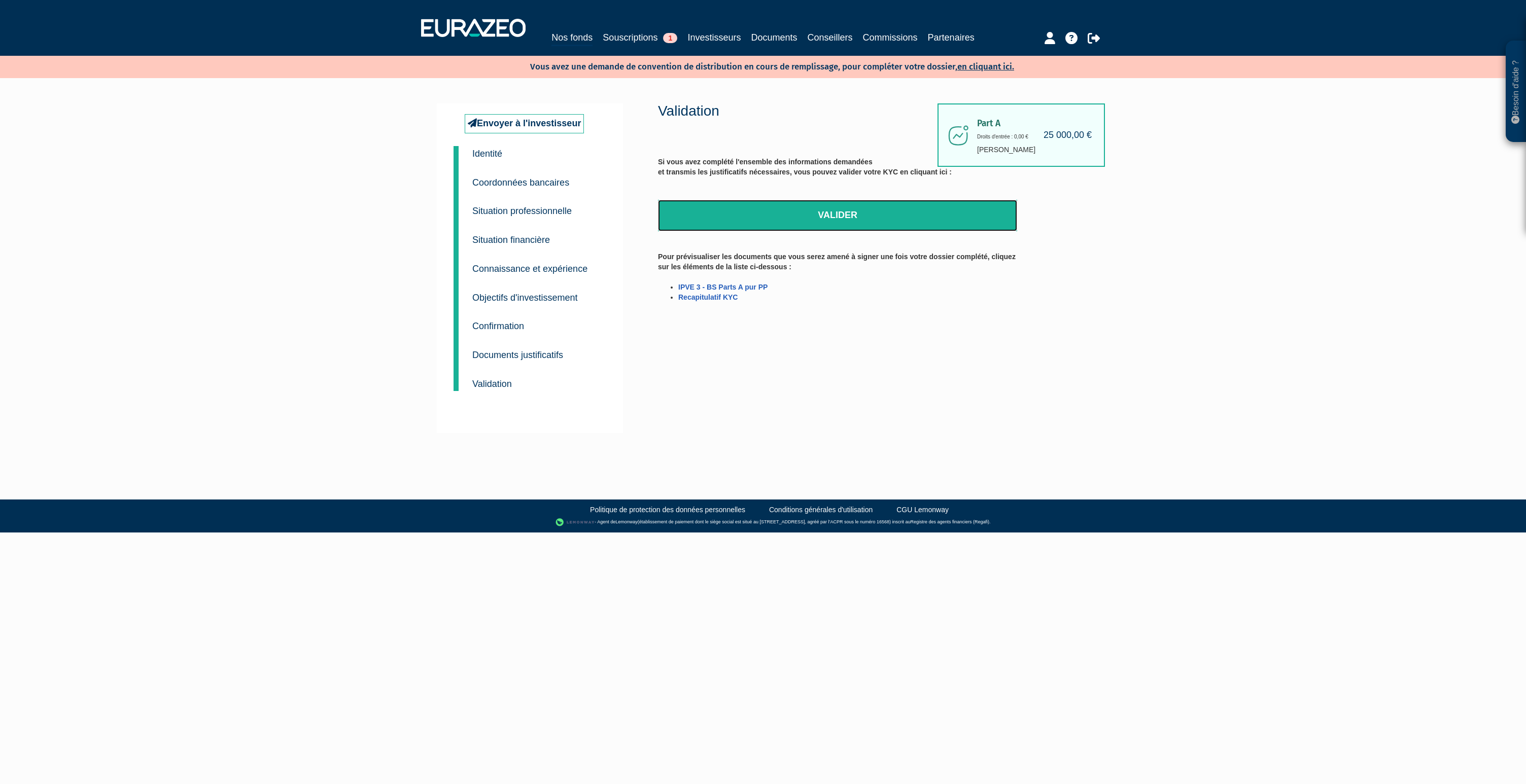
click at [899, 210] on link "Valider" at bounding box center [838, 215] width 359 height 31
